Goal: Obtain resource: Download file/media

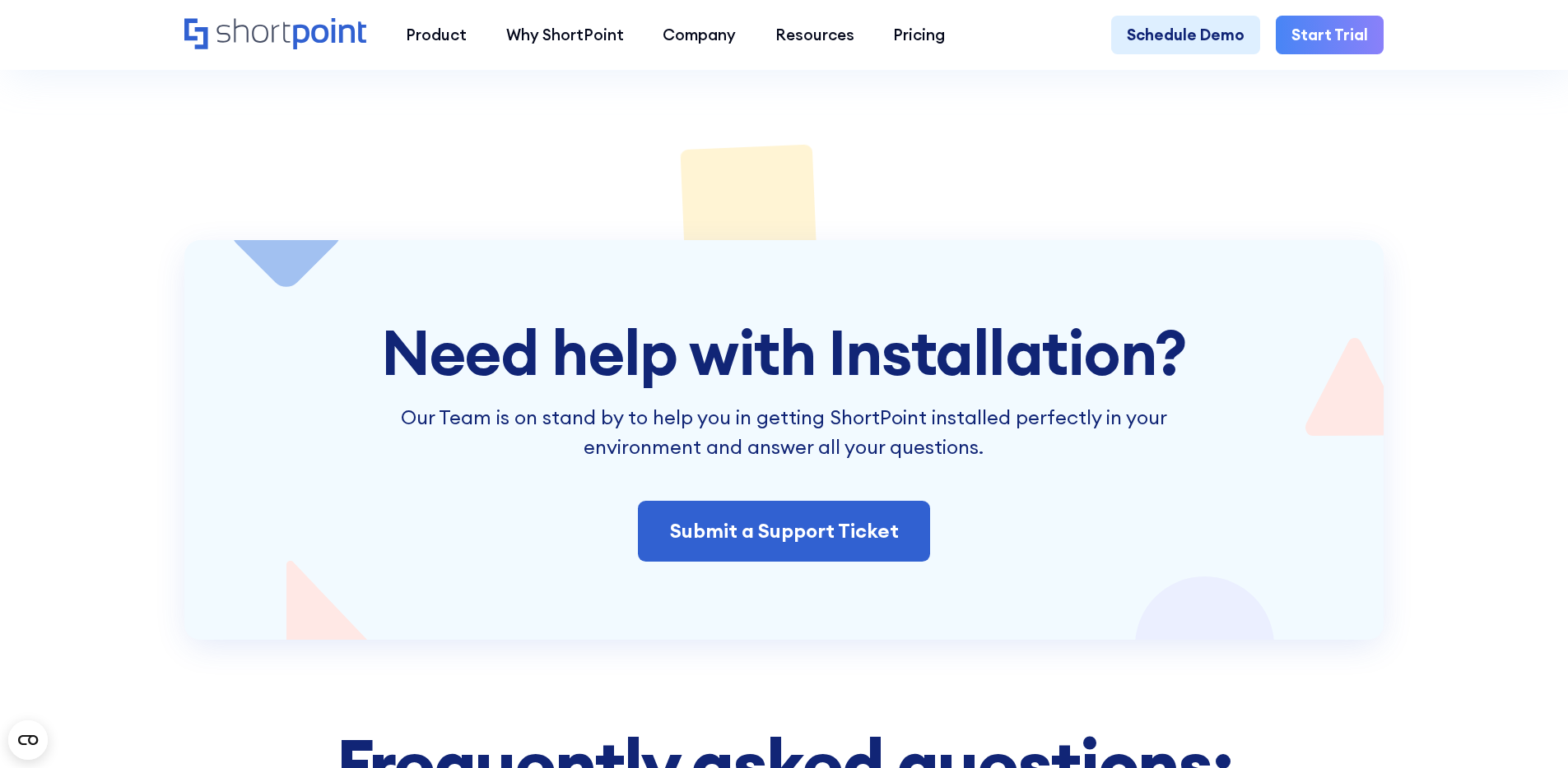
scroll to position [2987, 0]
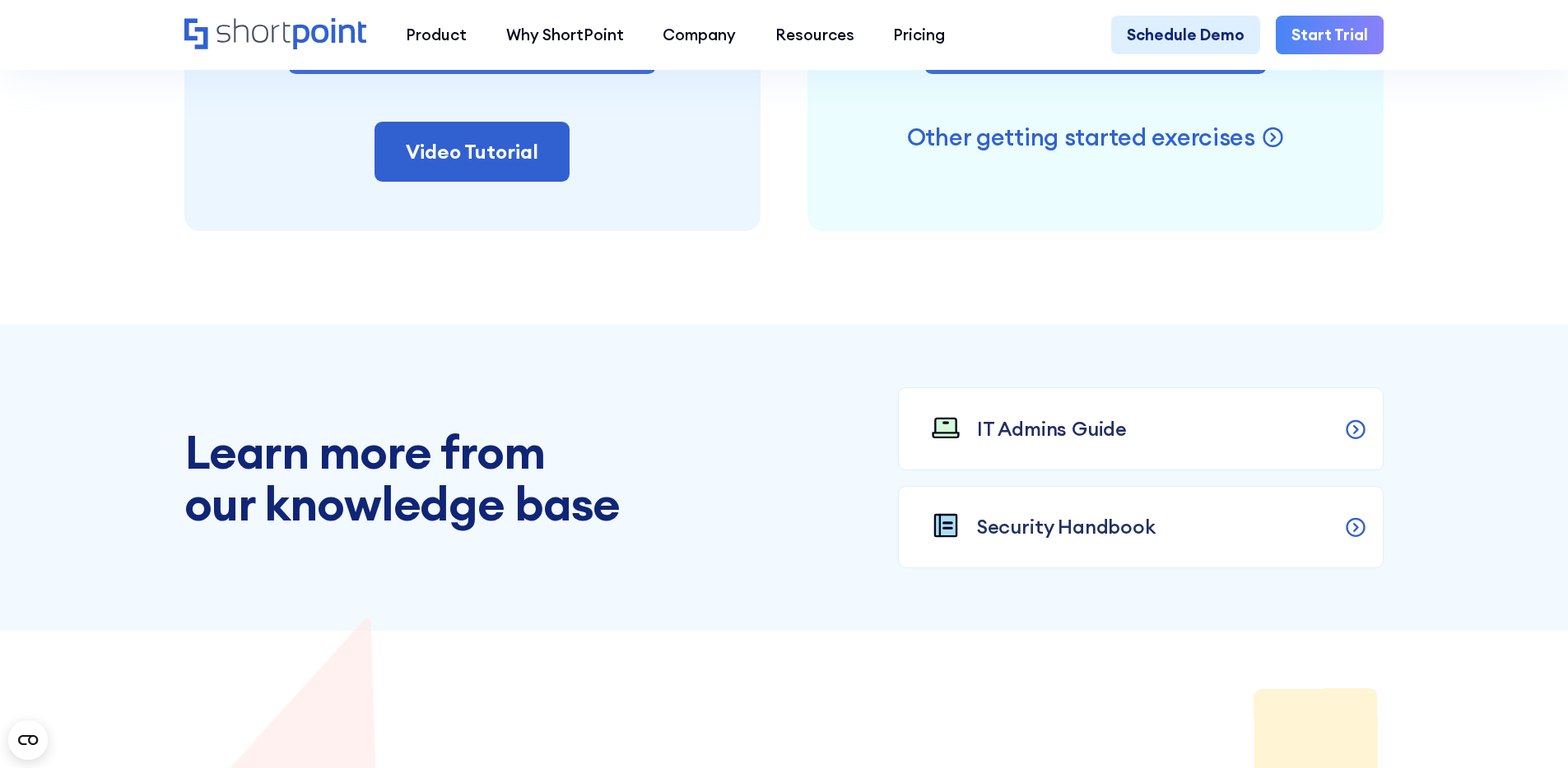
scroll to position [1766, 0]
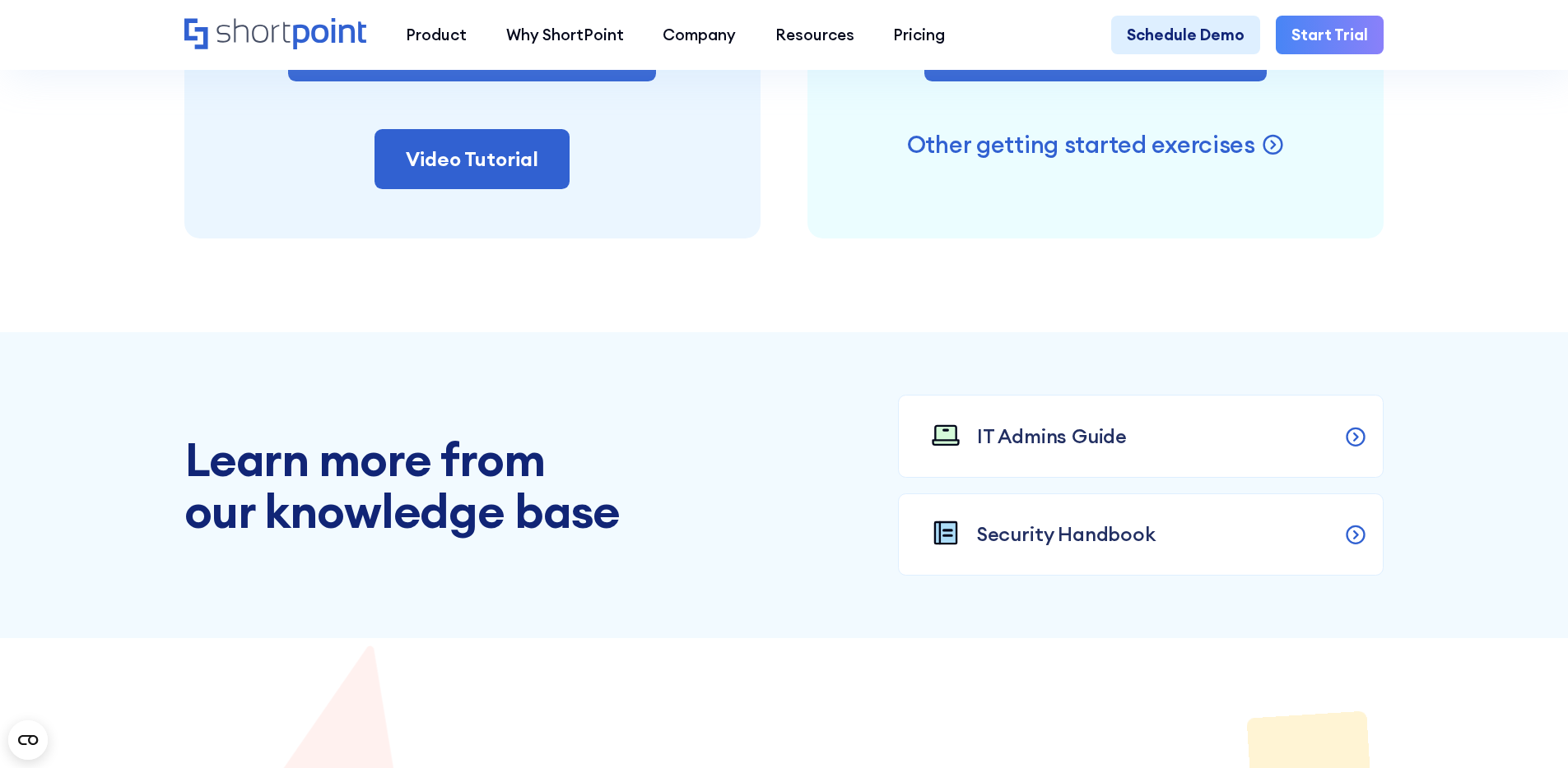
click at [971, 350] on section "Learn more from our knowledge base IT Admins Guide Security Handbook" at bounding box center [784, 486] width 1568 height 306
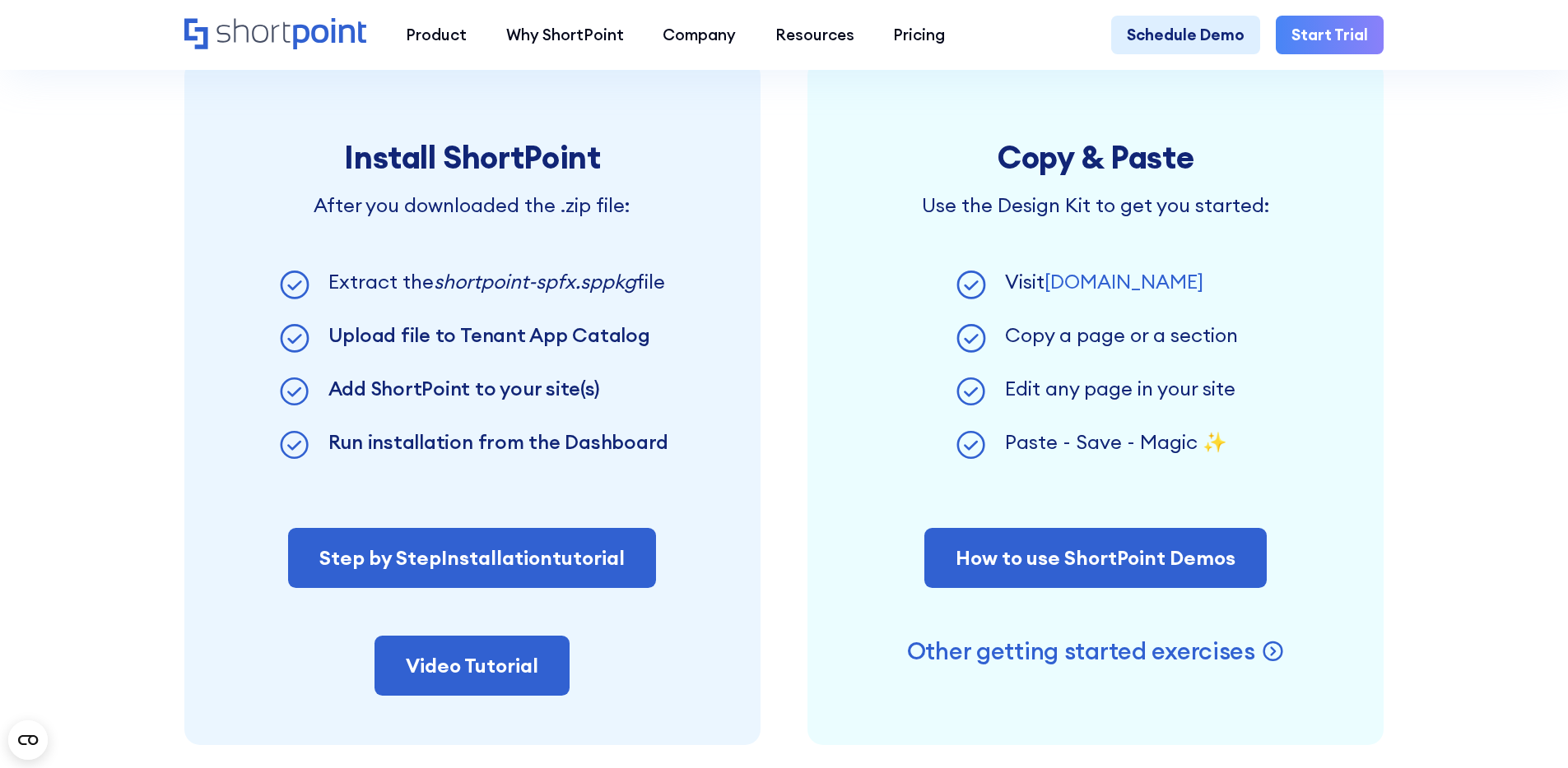
scroll to position [1253, 0]
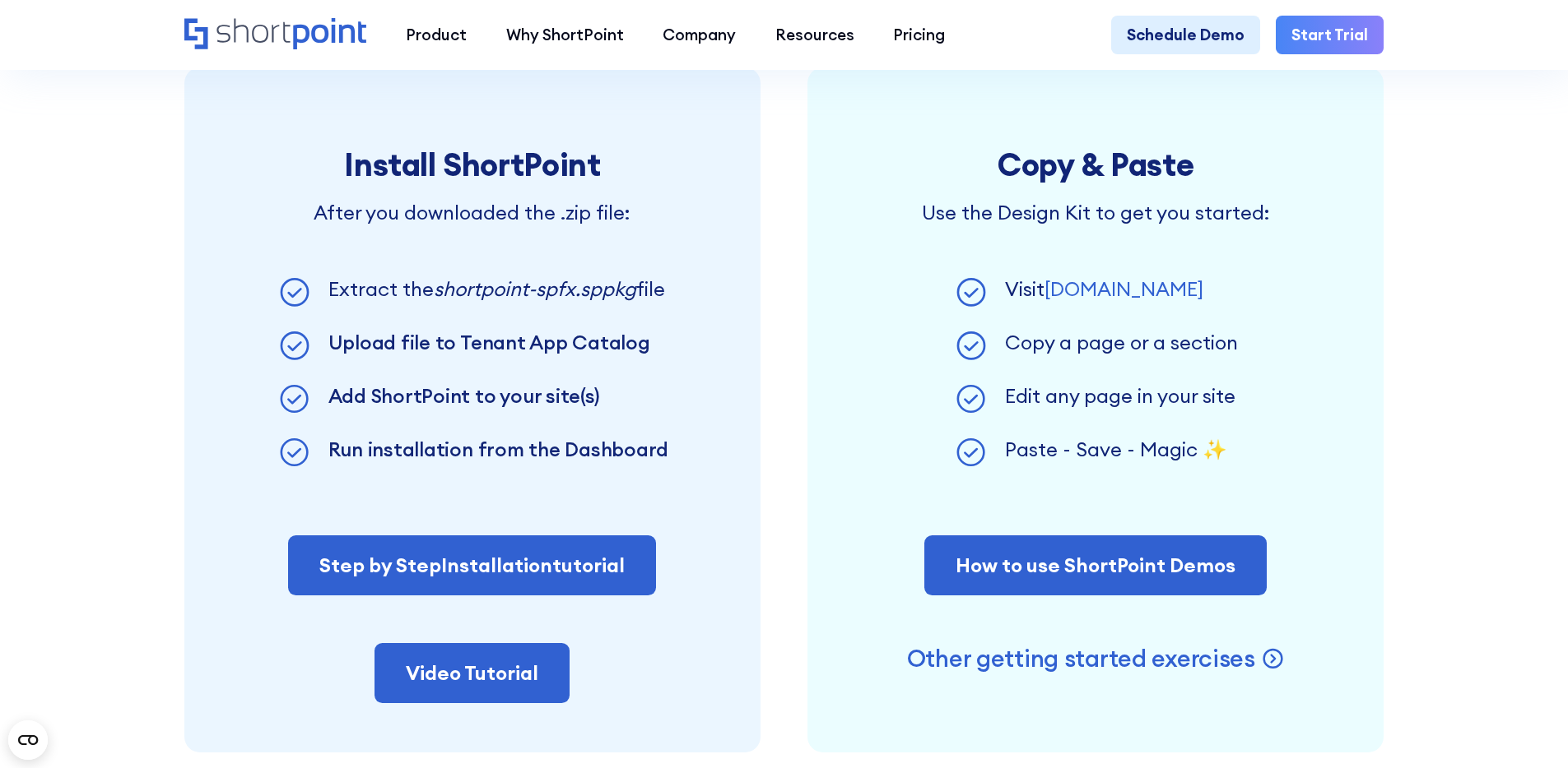
click at [635, 500] on div "Install ShortPoint After you downloaded the .zip file: Extract the shortpoint-s…" at bounding box center [473, 409] width 577 height 685
click at [528, 701] on link "Video Tutorial" at bounding box center [472, 674] width 195 height 60
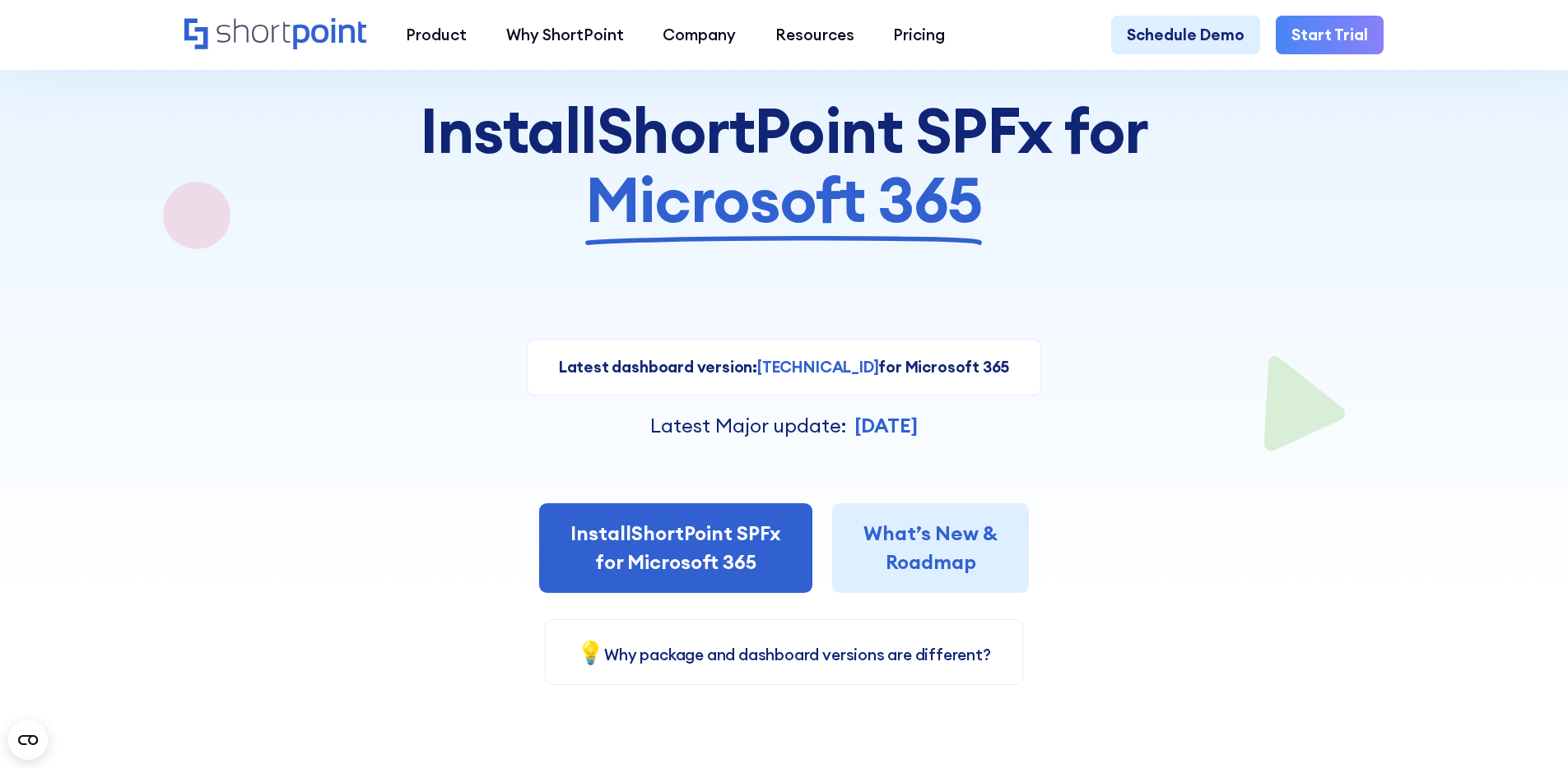
scroll to position [0, 0]
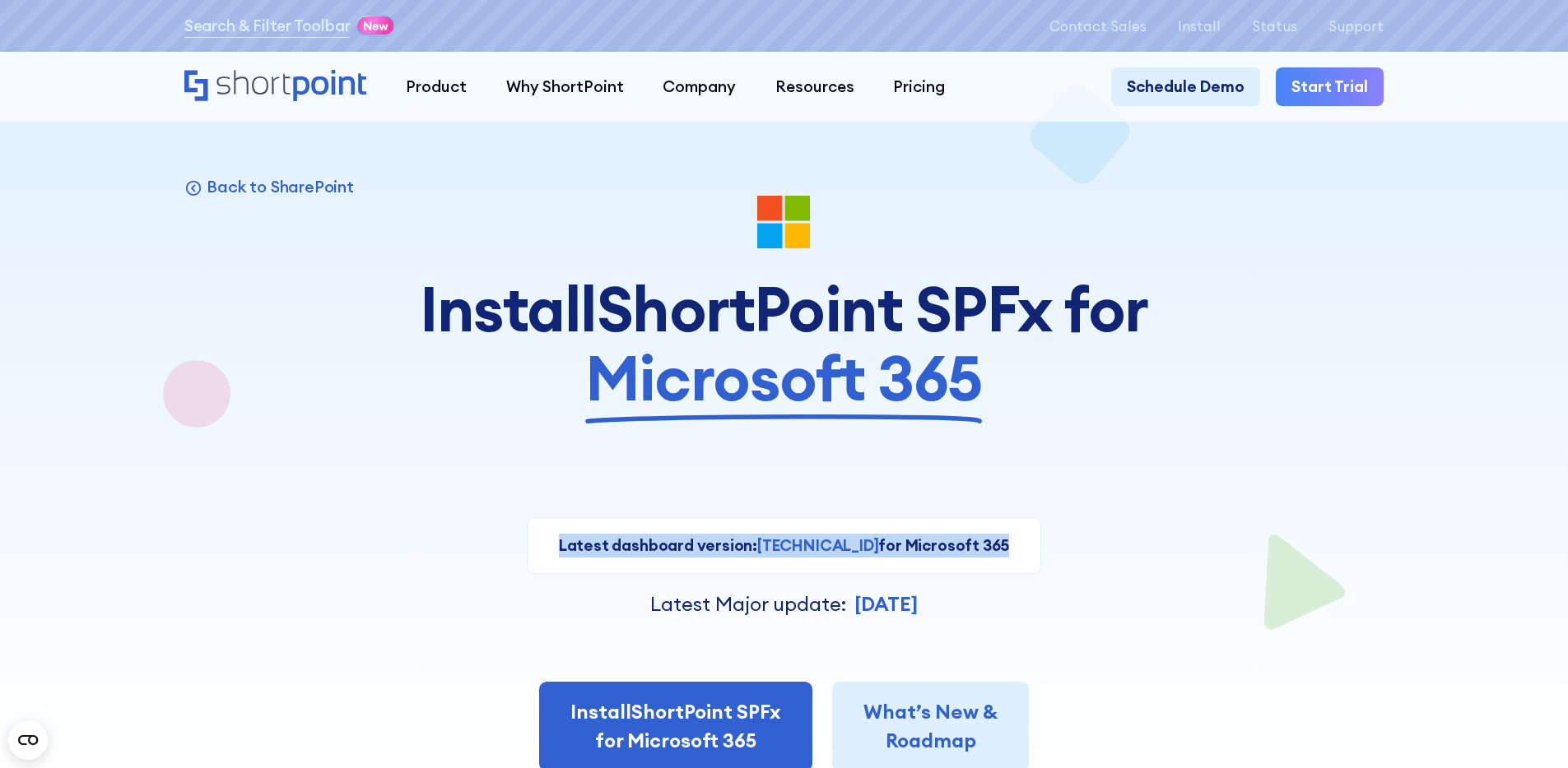
drag, startPoint x: 981, startPoint y: 553, endPoint x: 583, endPoint y: 558, distance: 398.0
click at [581, 558] on div "Latest dashboard version: 8.5.3.1 for Microsoft 365 Current version: 7.5.5.7 fo…" at bounding box center [784, 546] width 515 height 57
copy p "Latest dashboard version: 8.5.3.1 for Microsoft 365"
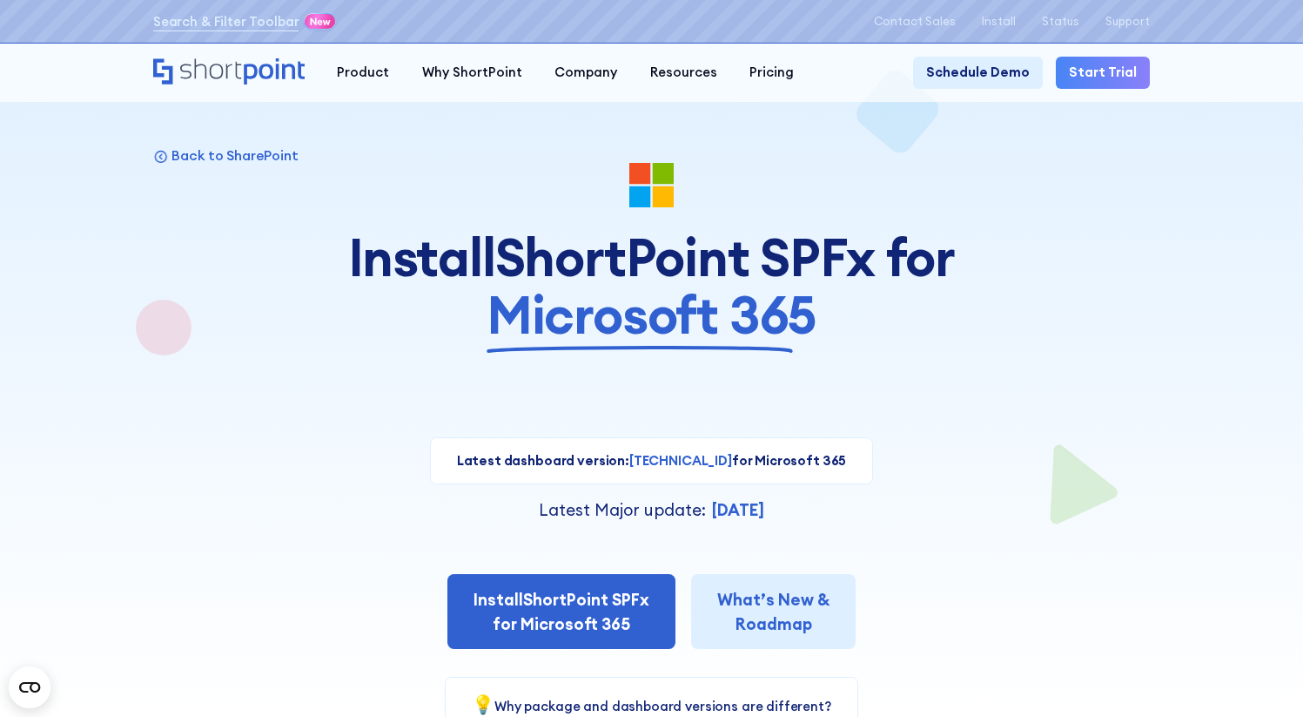
click at [888, 178] on div at bounding box center [652, 186] width 652 height 46
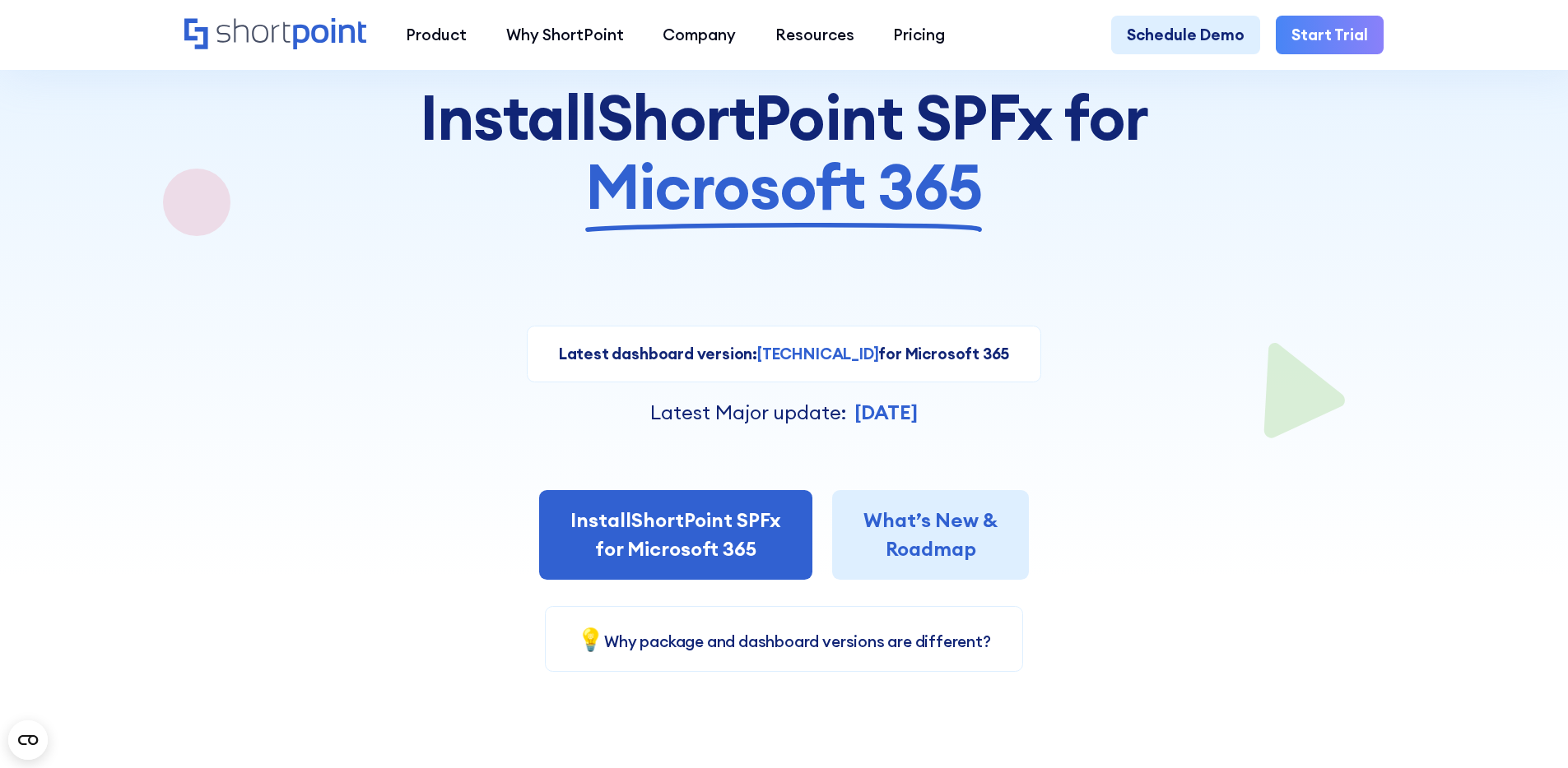
scroll to position [207, 0]
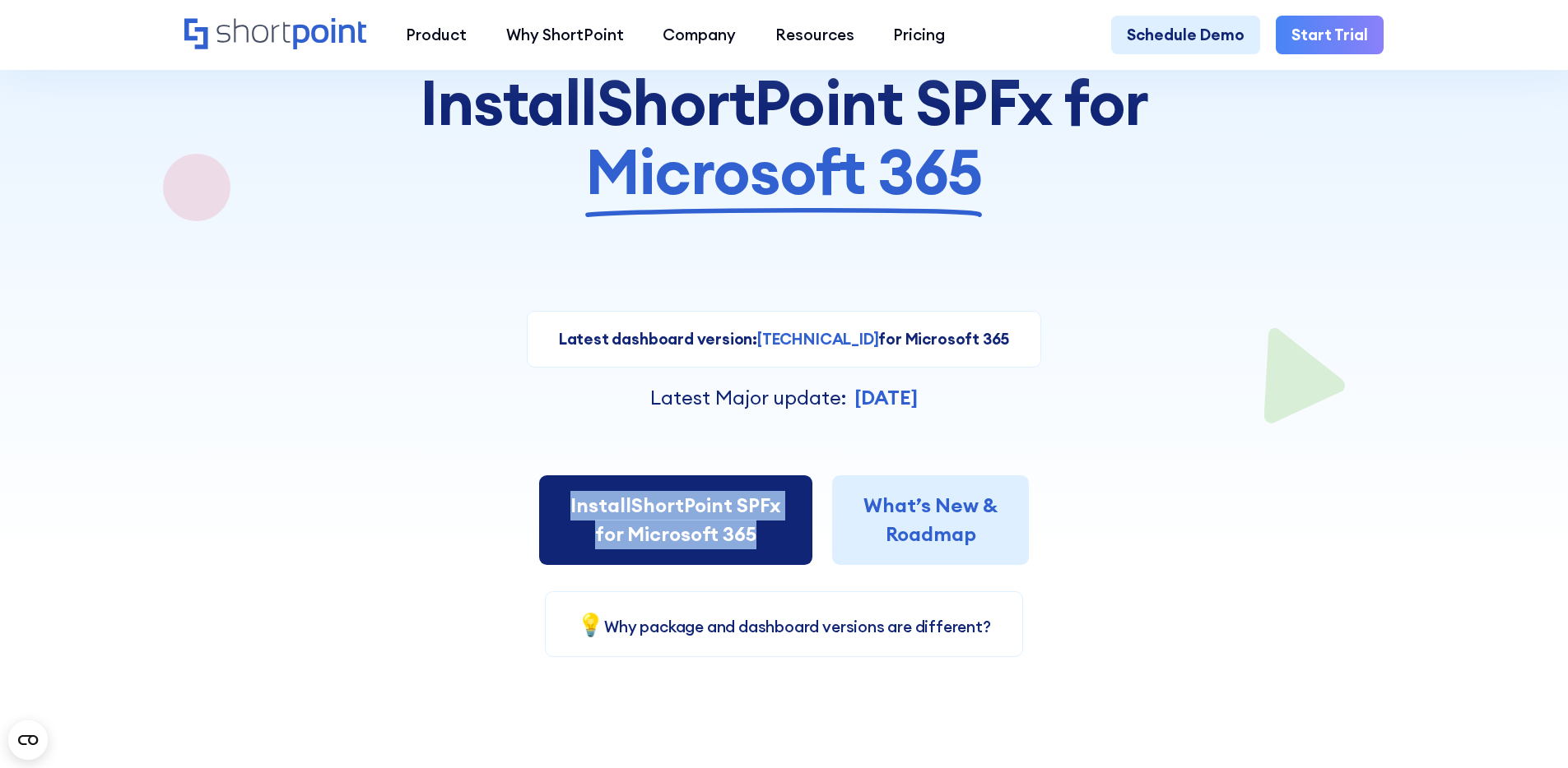
drag, startPoint x: 480, startPoint y: 528, endPoint x: 765, endPoint y: 525, distance: 285.0
click at [766, 525] on div "Install ShortPoint SPFx for Microsoft 365 What’s New & Roadmap" at bounding box center [784, 521] width 1199 height 91
copy link "Install ShortPoint SPFx for Microsoft 365"
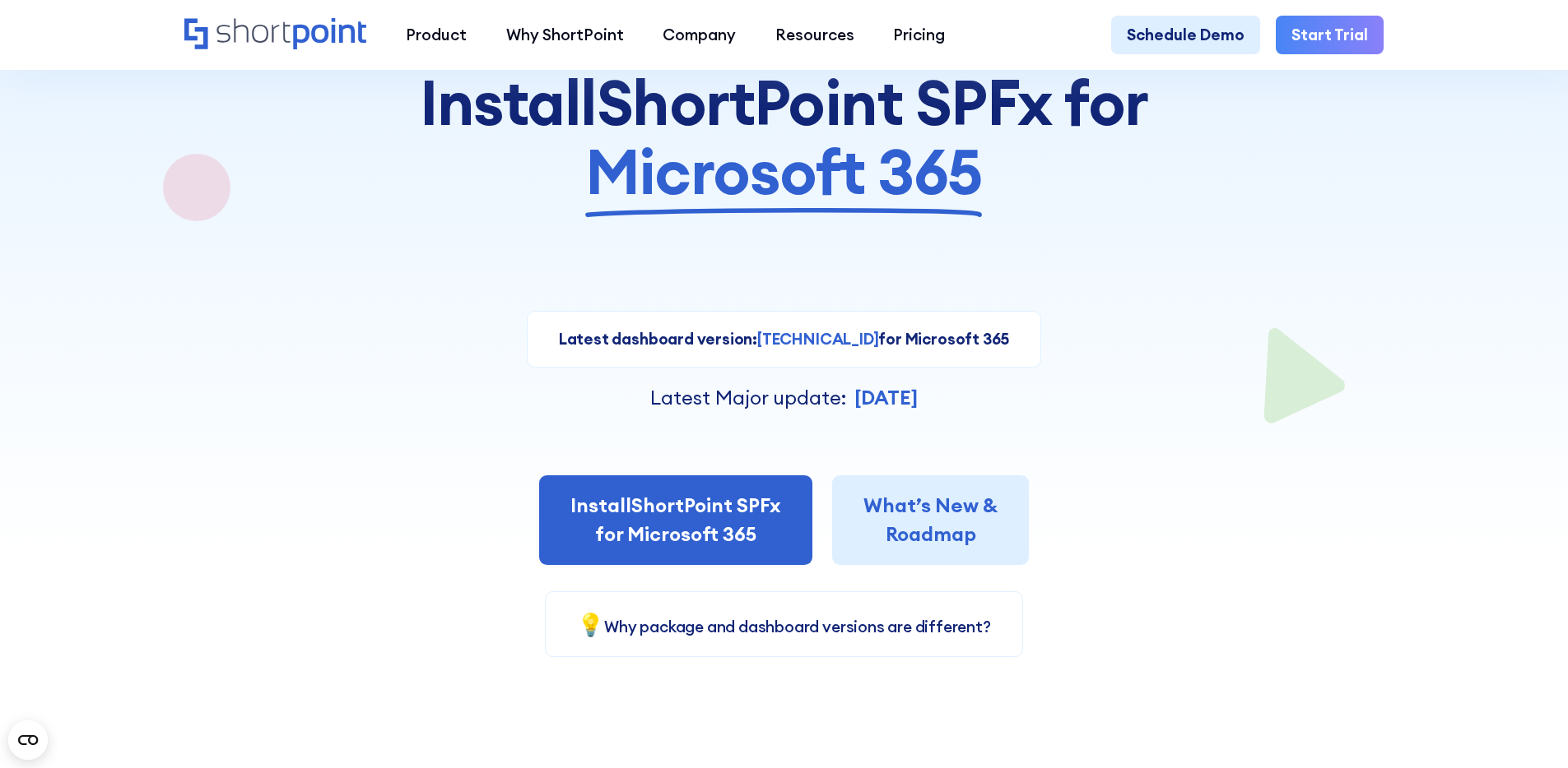
click at [1249, 150] on div "Back to SharePoint Install ShortPoint SPFx for Microsoft 365 Latest dashboard v…" at bounding box center [784, 323] width 1199 height 668
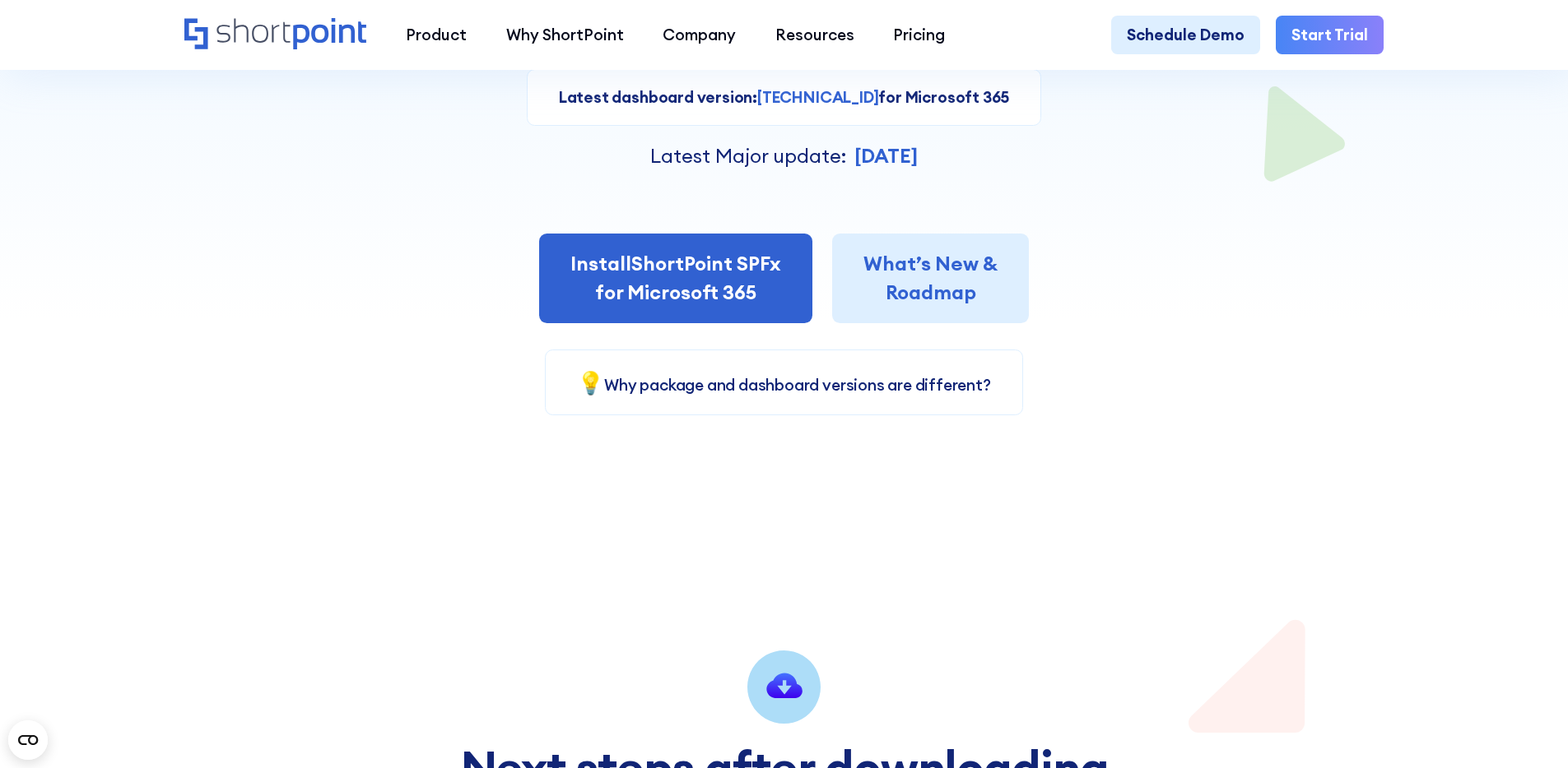
scroll to position [432, 0]
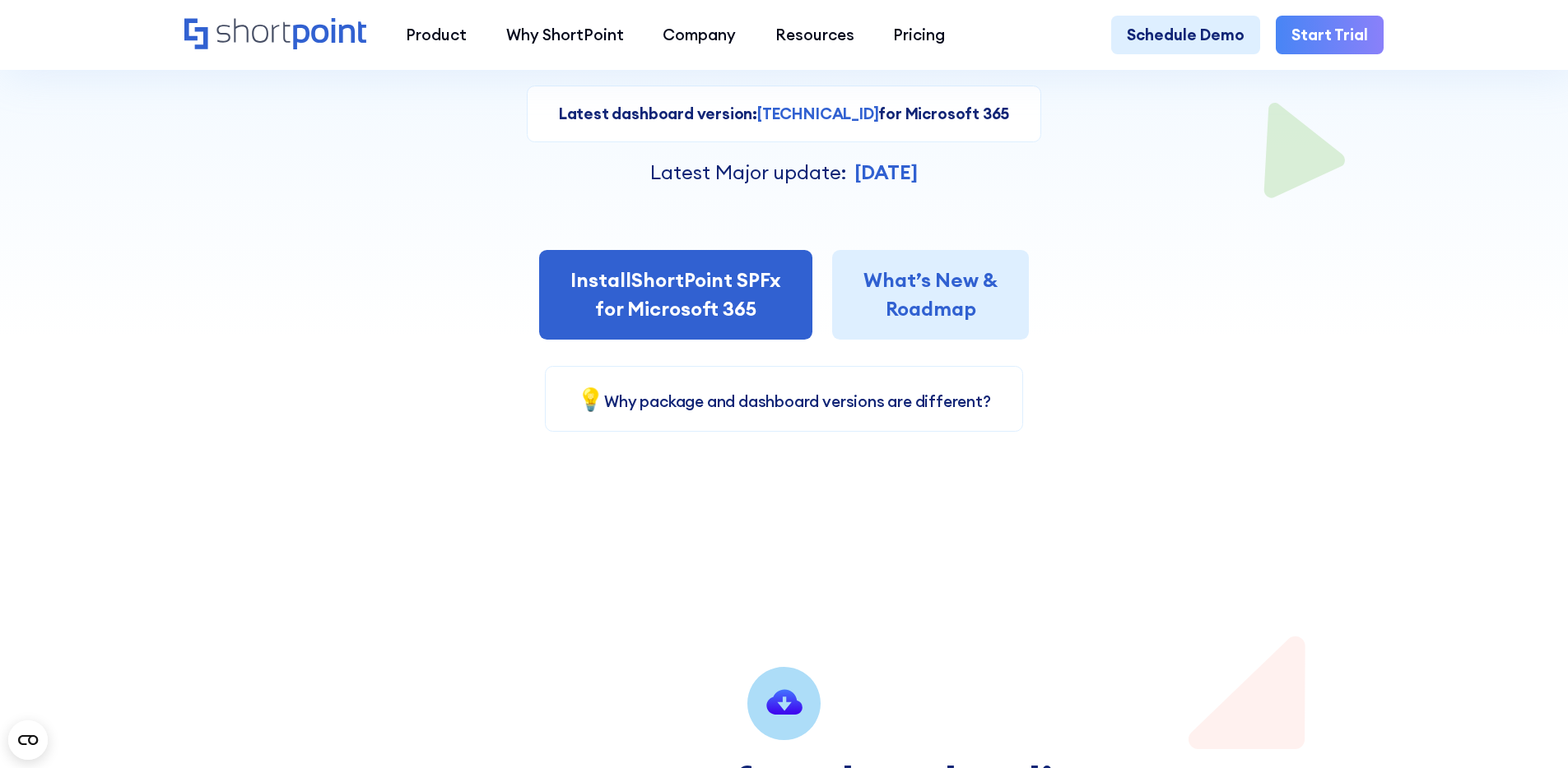
click at [871, 525] on section "Back to SharePoint Install ShortPoint SPFx for Microsoft 365 Latest dashboard v…" at bounding box center [784, 137] width 1568 height 1059
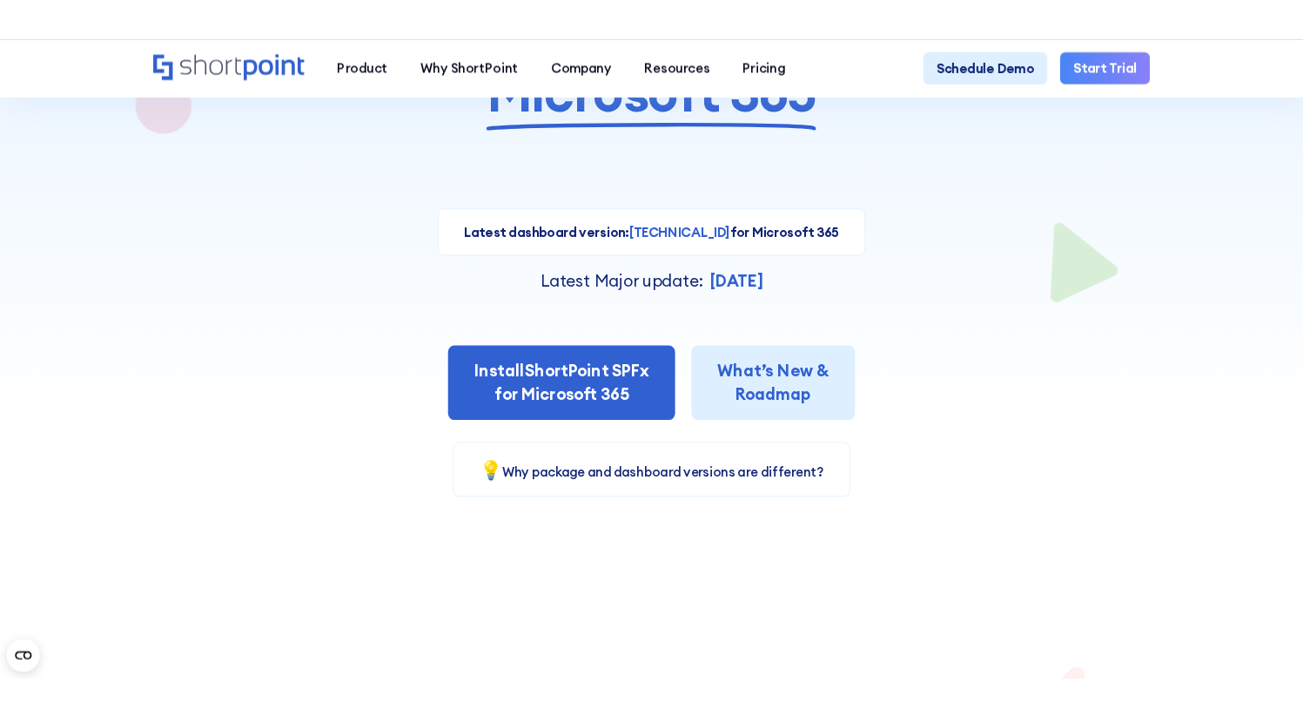
scroll to position [334, 0]
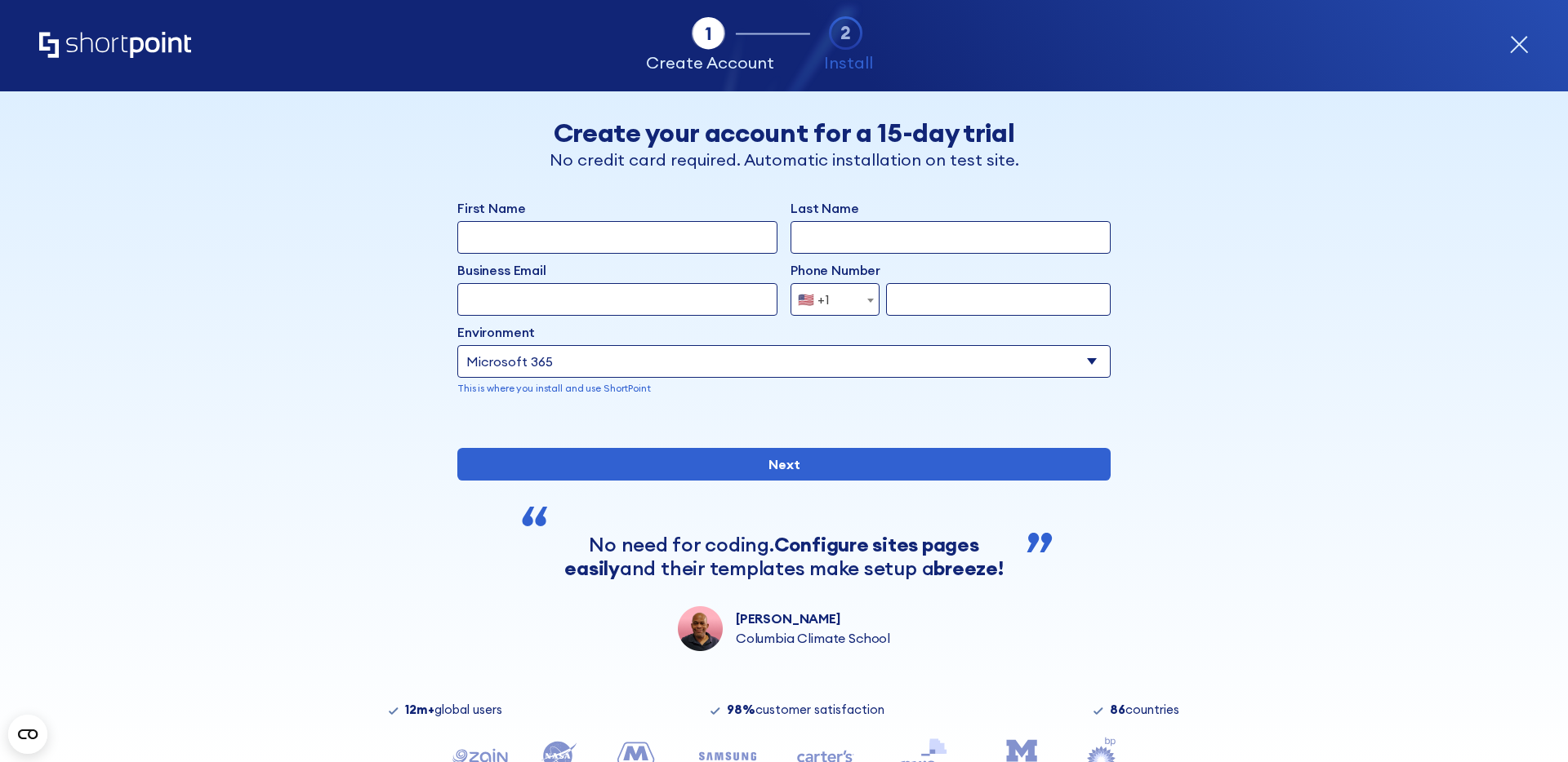
select select "Microsoft 365"
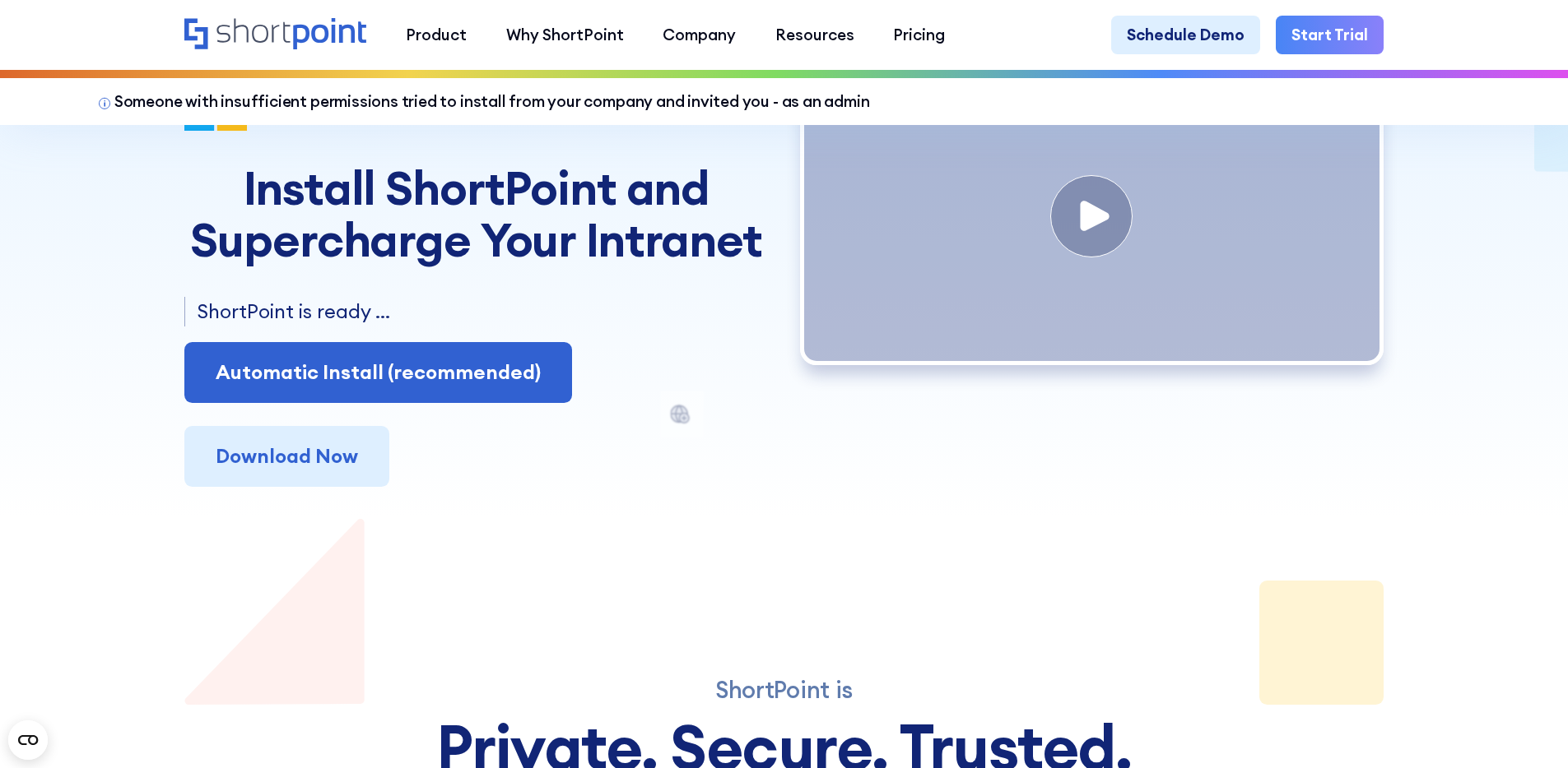
scroll to position [199, 0]
click at [319, 468] on link "Download Now" at bounding box center [286, 455] width 205 height 60
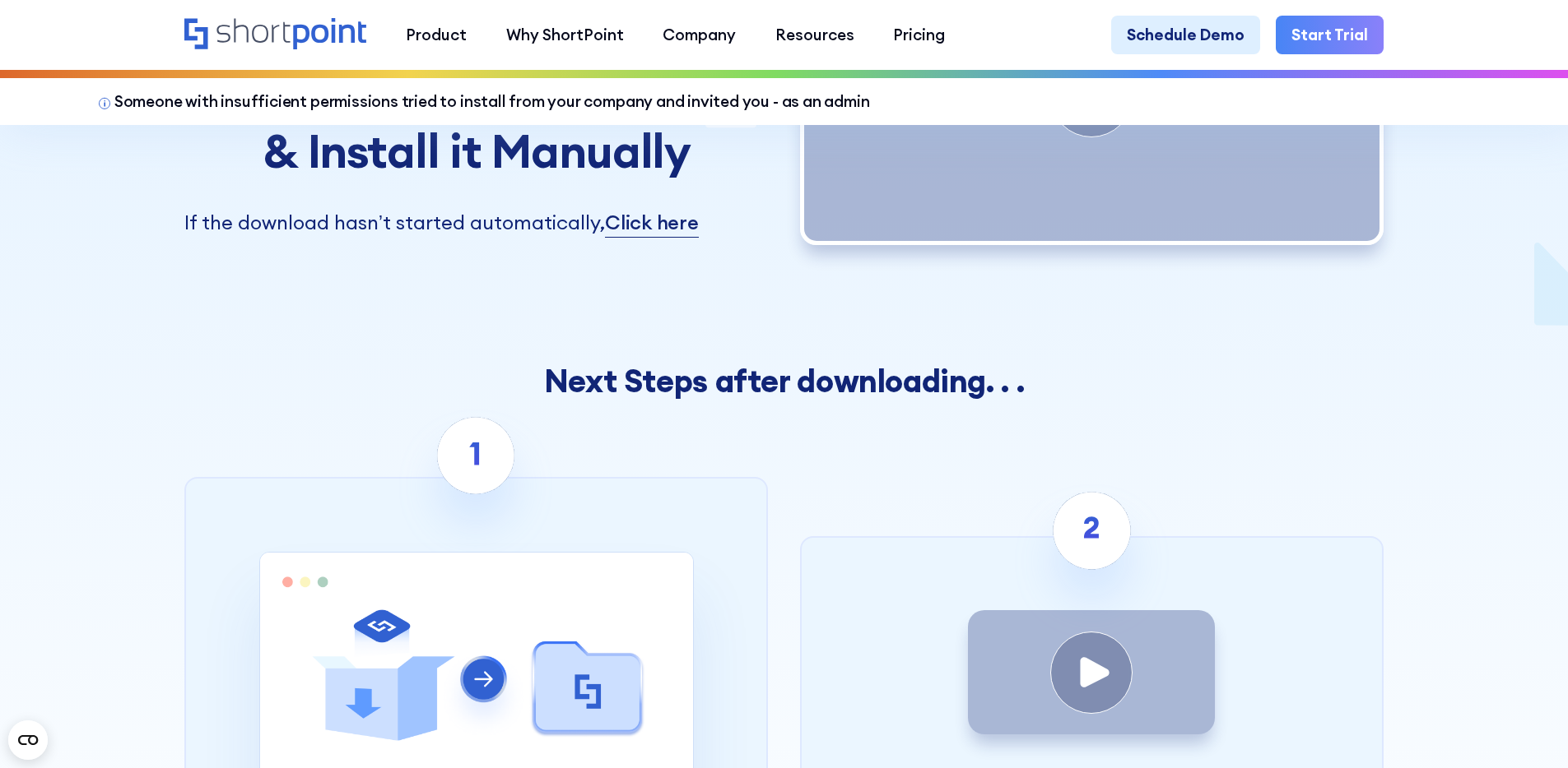
scroll to position [0, 0]
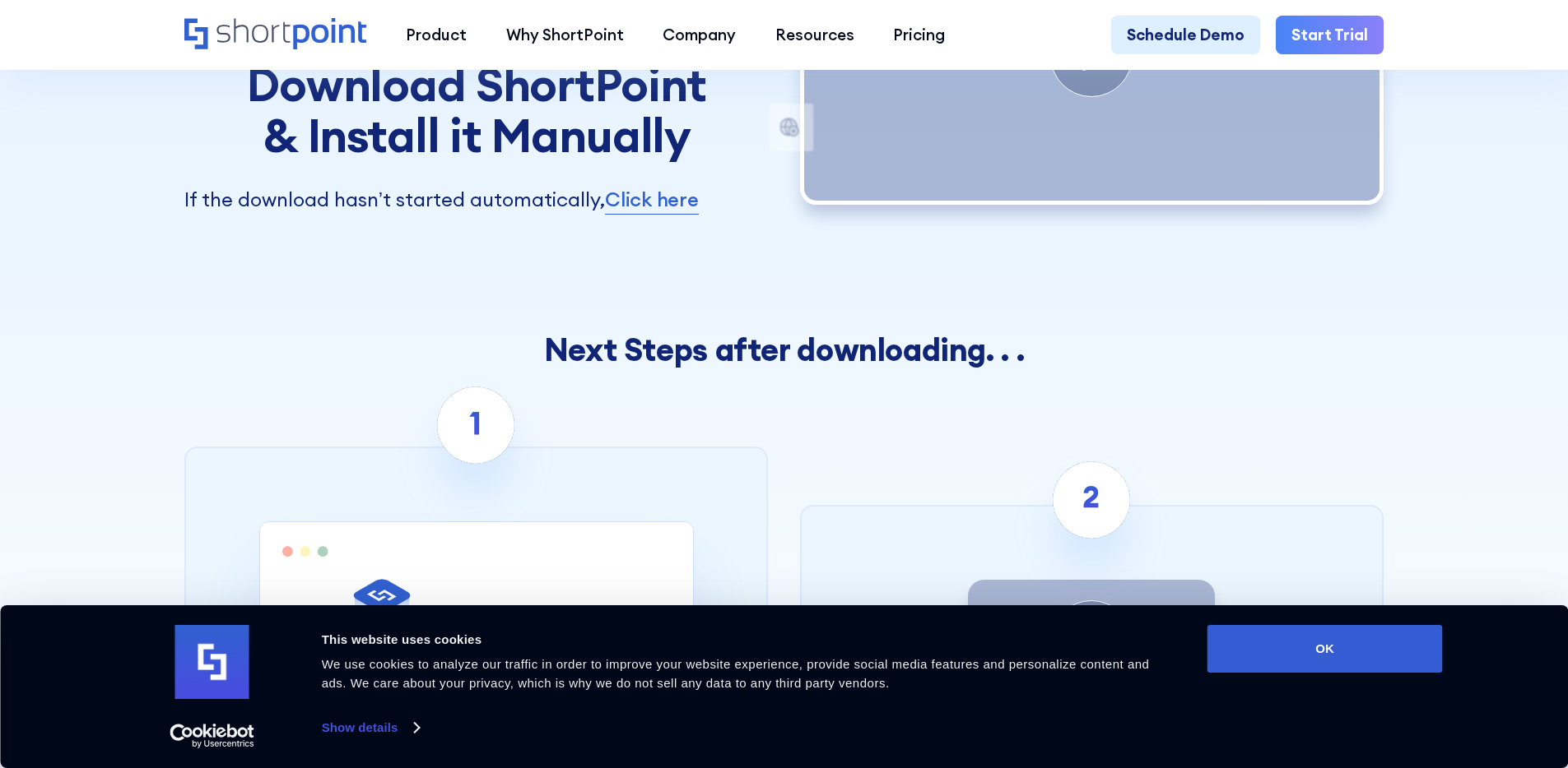
scroll to position [419, 0]
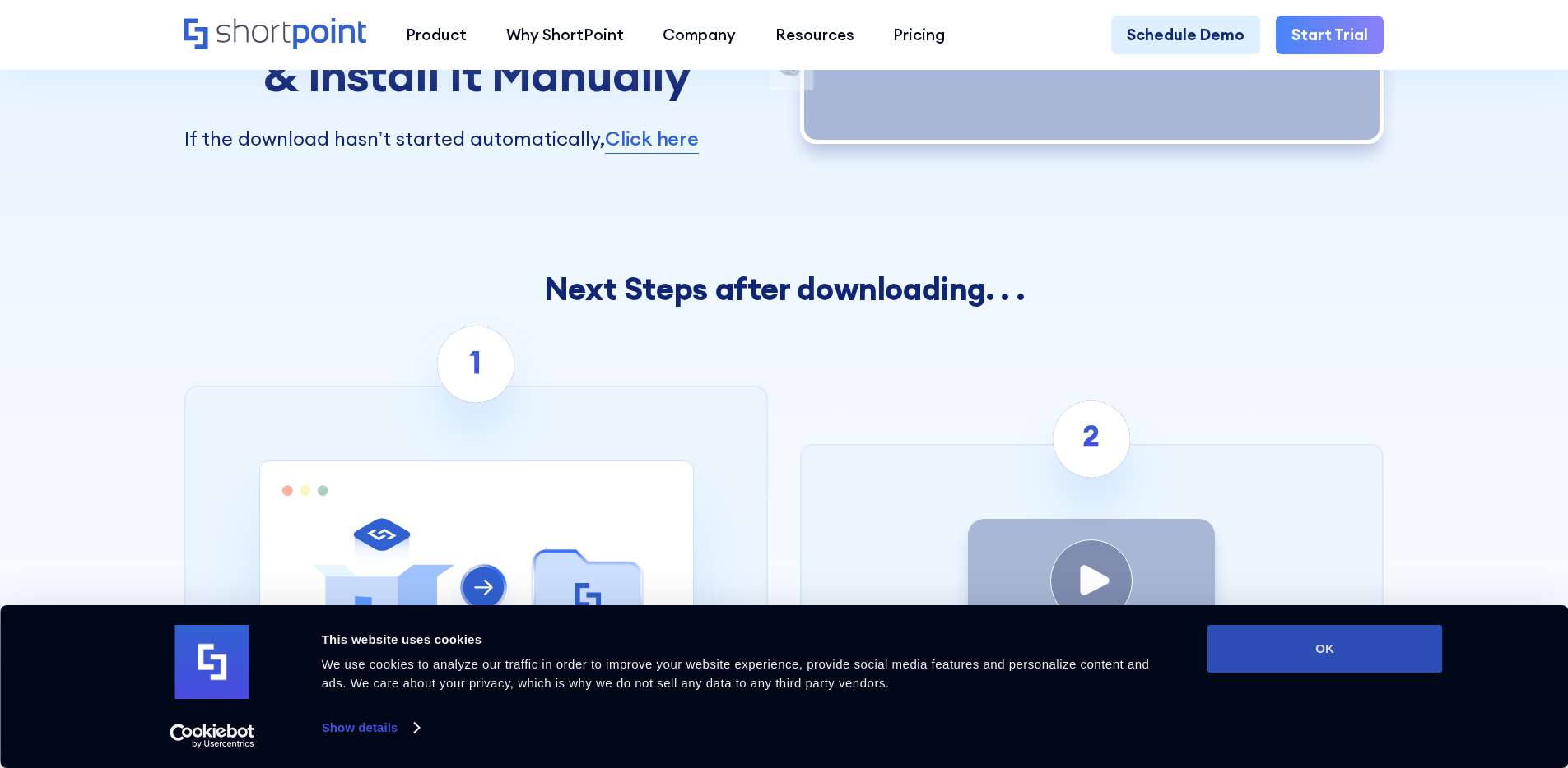
click at [1286, 638] on button "OK" at bounding box center [1324, 649] width 235 height 48
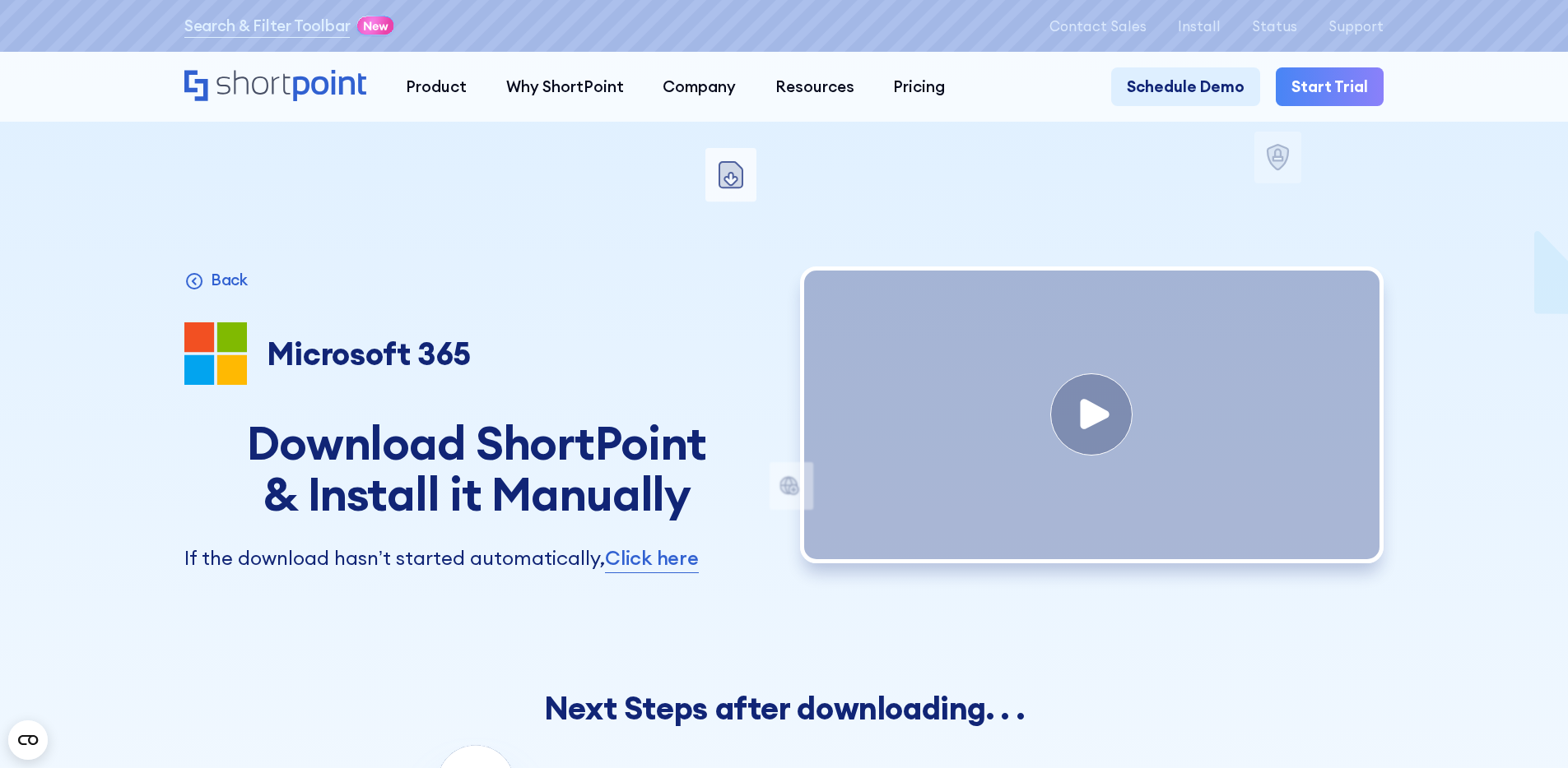
scroll to position [0, 0]
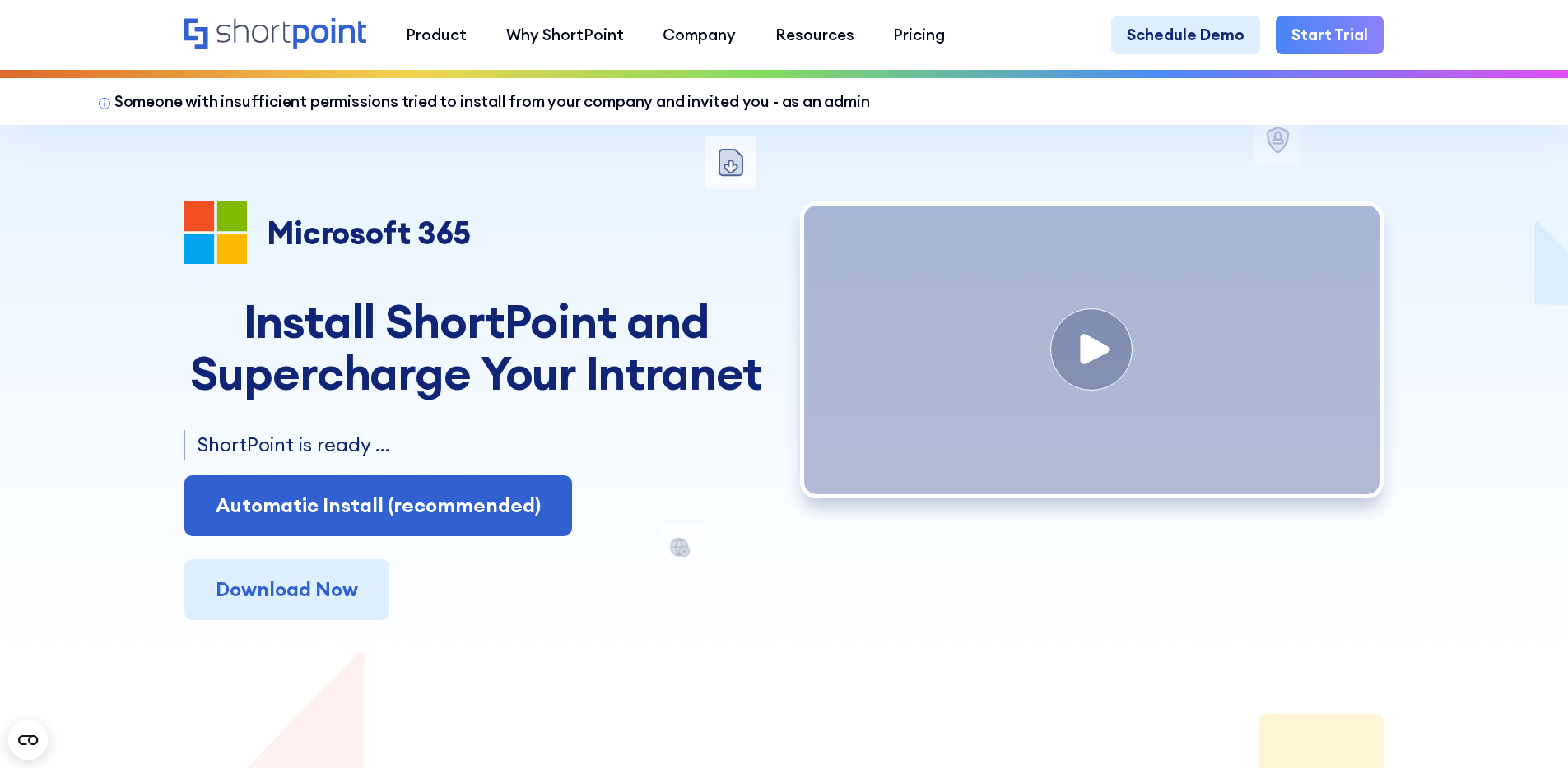
scroll to position [67, 0]
